Goal: Task Accomplishment & Management: Manage account settings

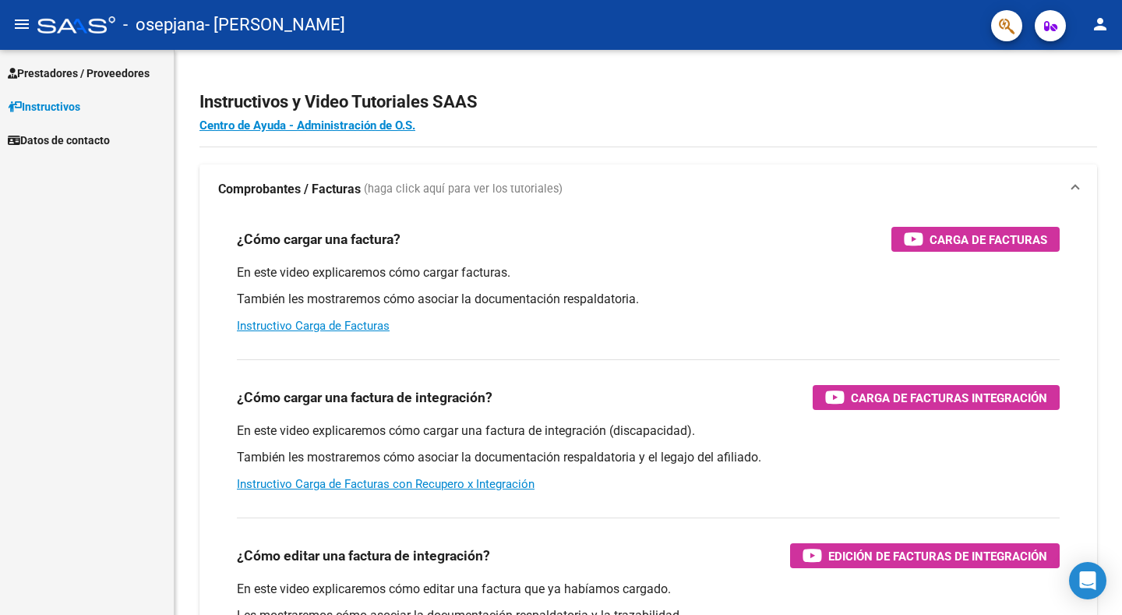
click at [108, 81] on span "Prestadores / Proveedores" at bounding box center [79, 73] width 142 height 17
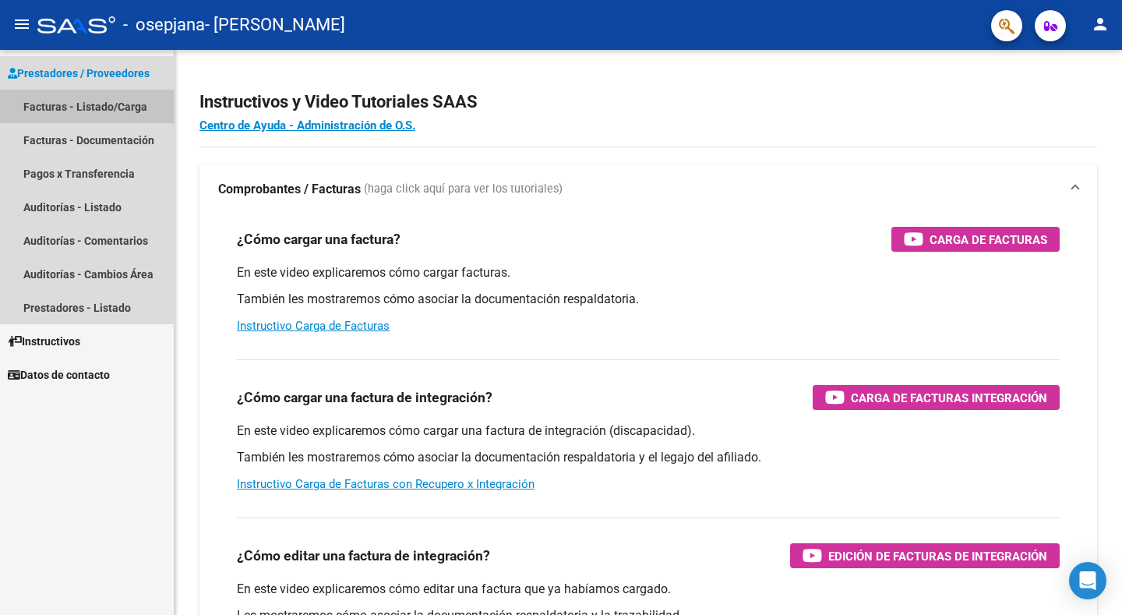
click at [111, 102] on link "Facturas - Listado/Carga" at bounding box center [87, 107] width 174 height 34
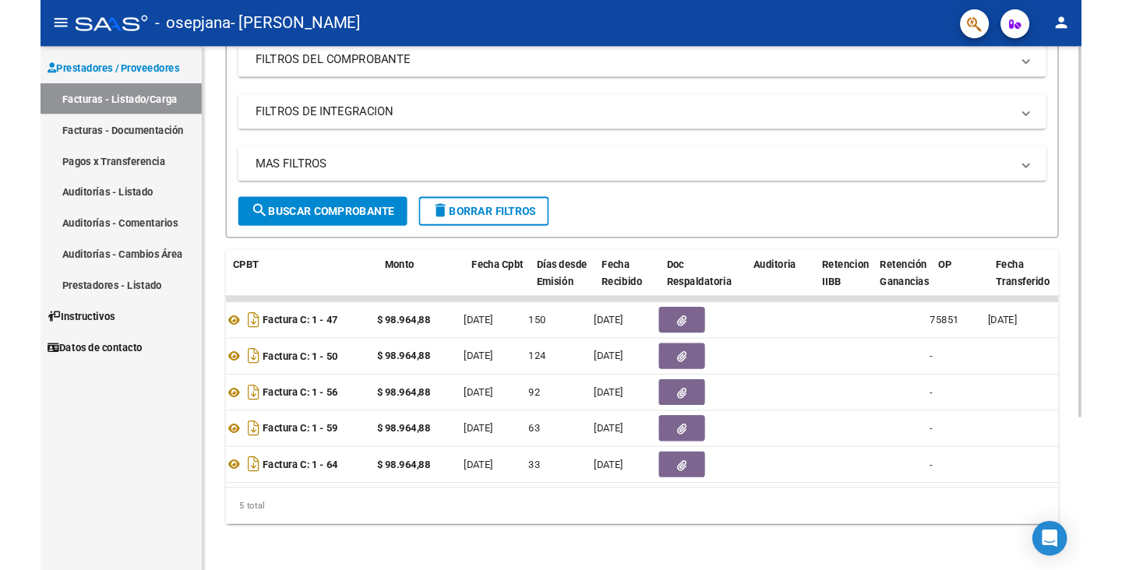
scroll to position [0, 543]
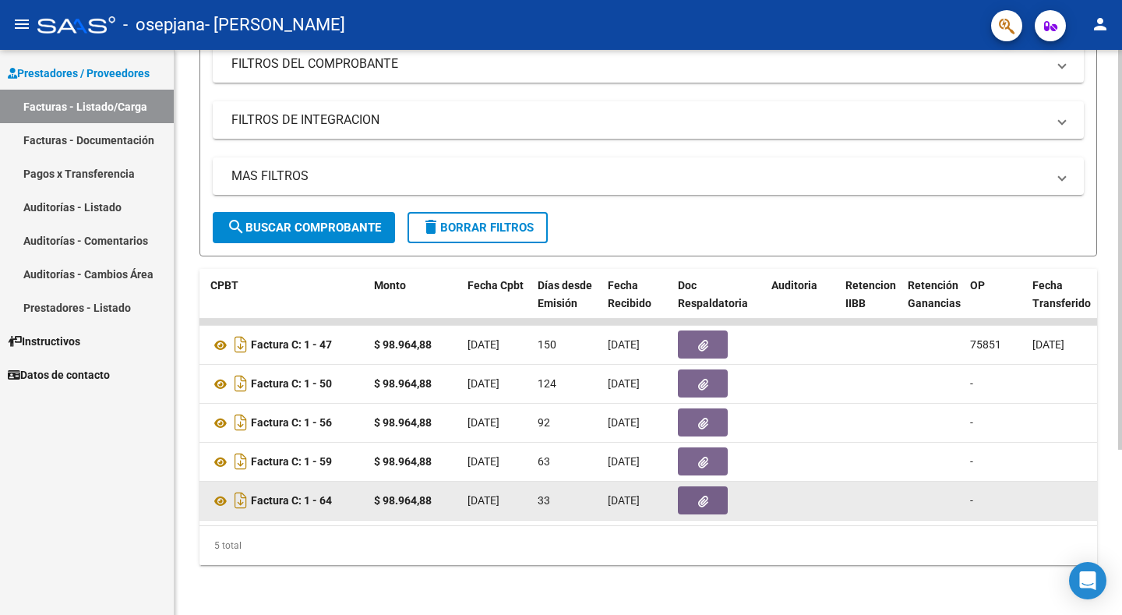
click at [681, 492] on button "button" at bounding box center [703, 500] width 50 height 28
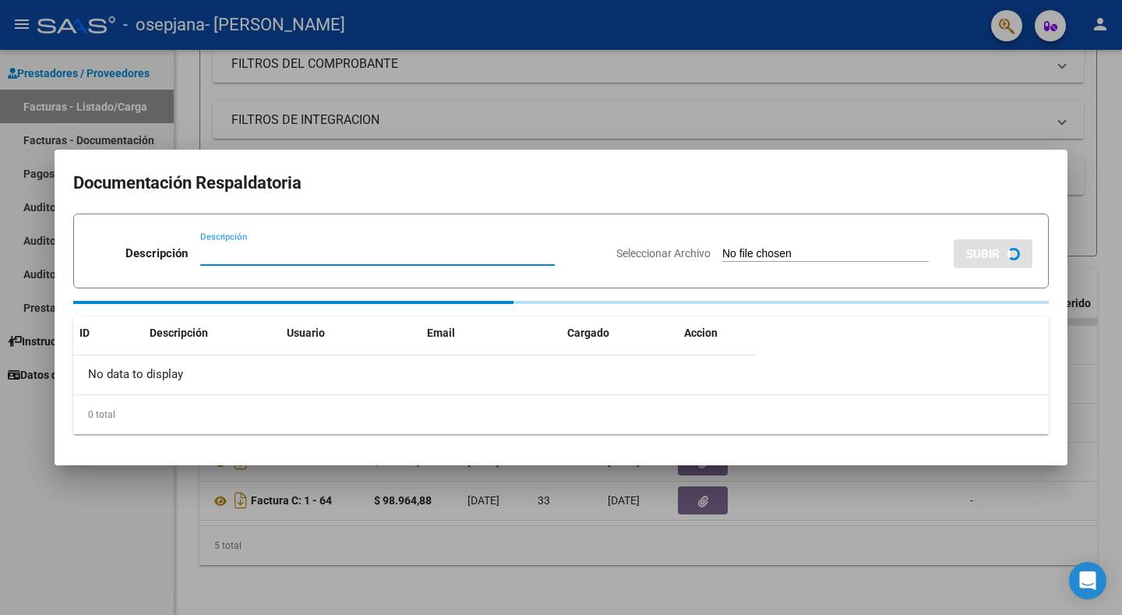
click at [999, 118] on div at bounding box center [561, 307] width 1122 height 615
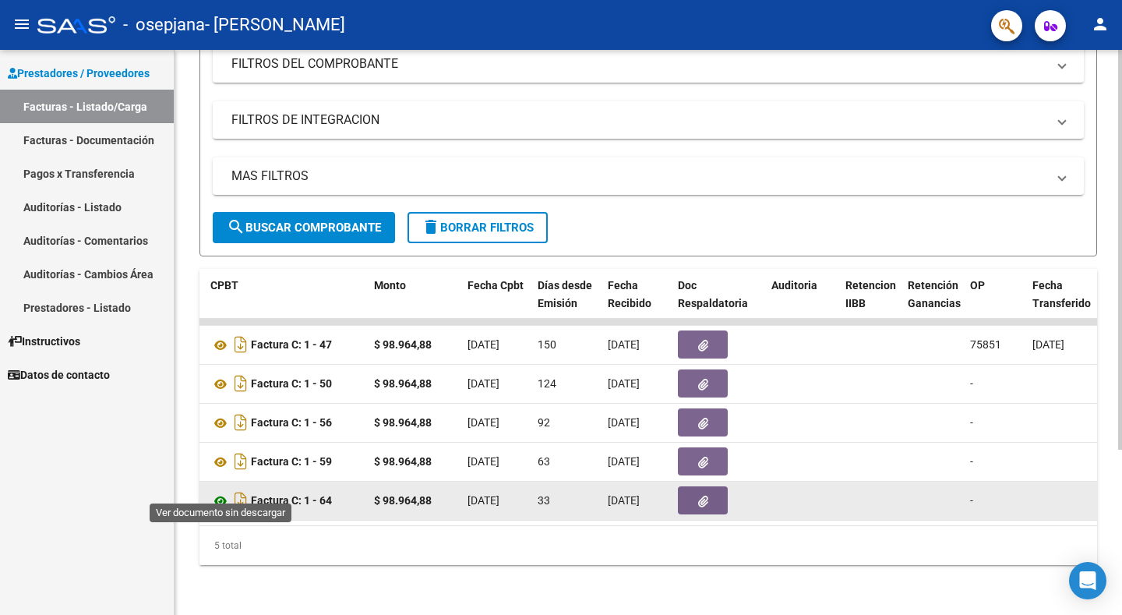
click at [220, 492] on icon at bounding box center [220, 501] width 20 height 19
click at [698, 496] on icon "button" at bounding box center [703, 502] width 10 height 12
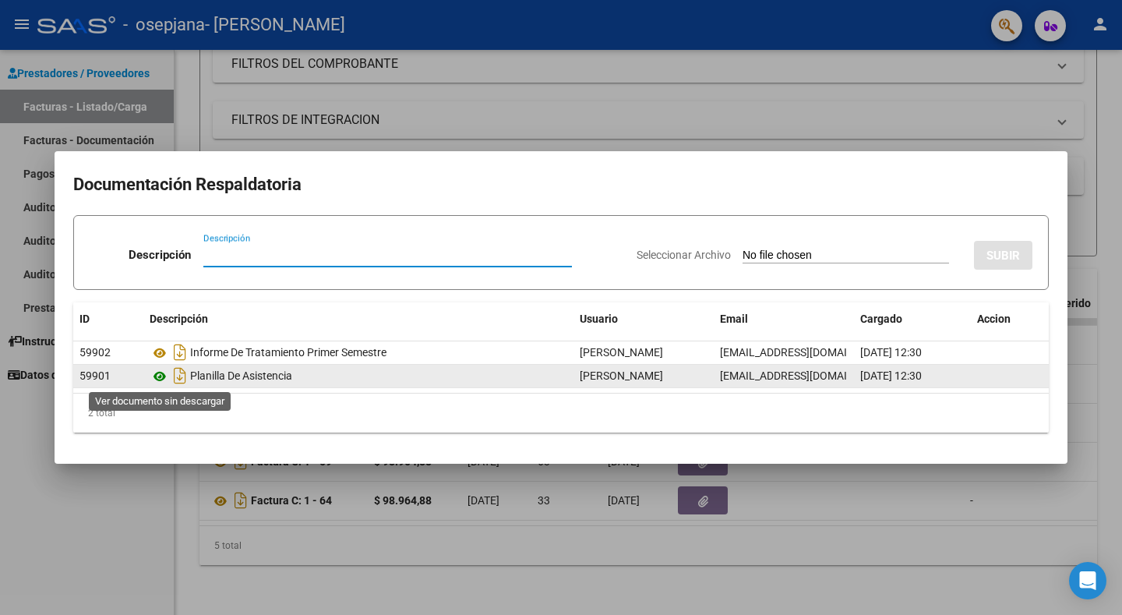
click at [164, 376] on icon at bounding box center [160, 376] width 20 height 19
